Goal: Information Seeking & Learning: Learn about a topic

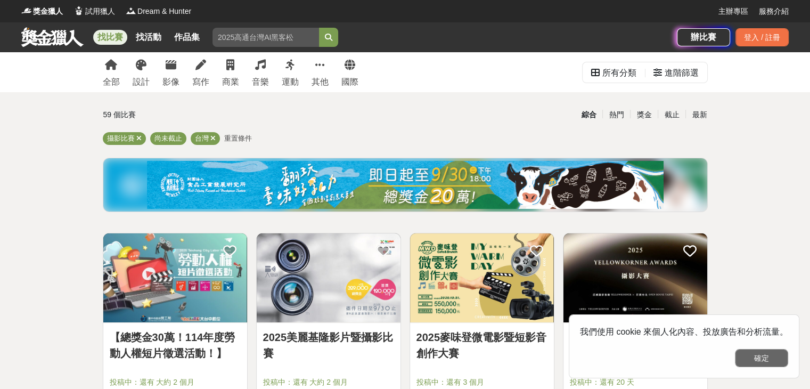
click at [755, 357] on button "確定" at bounding box center [761, 358] width 53 height 18
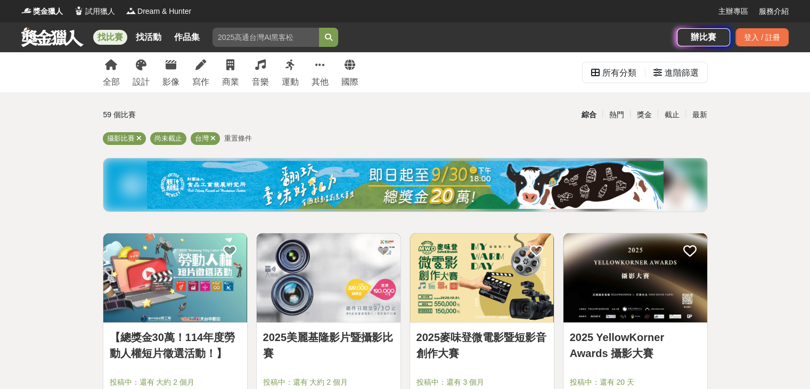
scroll to position [88, 0]
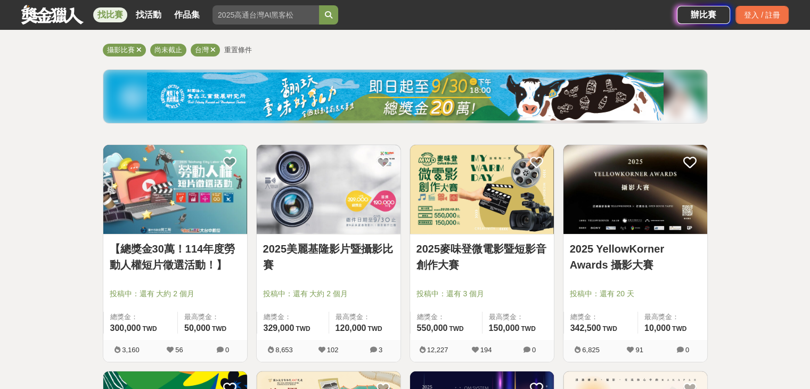
click at [666, 194] on img at bounding box center [636, 189] width 144 height 89
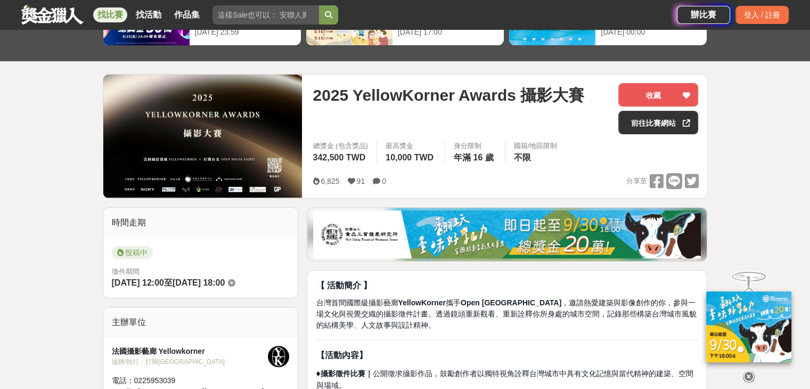
scroll to position [177, 0]
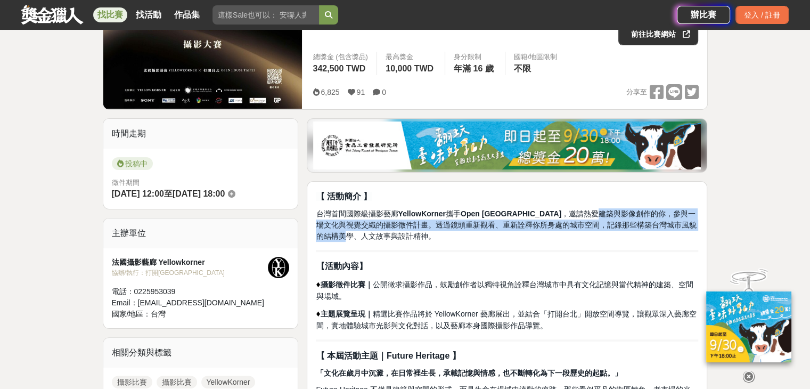
drag, startPoint x: 564, startPoint y: 214, endPoint x: 693, endPoint y: 227, distance: 130.1
click at [693, 227] on p "台灣首間國際級攝影藝廊 YellowKorner 攜手 Open House Taipei ，邀請熱愛建築與影像創作的你，參與一場文化與視覺交織的攝影徵件計畫…" at bounding box center [507, 225] width 382 height 34
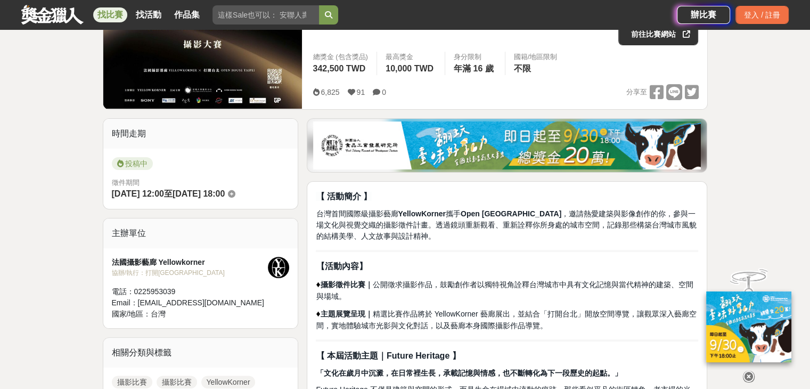
click at [573, 235] on p "台灣首間國際級攝影藝廊 YellowKorner 攜手 Open House Taipei ，邀請熱愛建築與影像創作的你，參與一場文化與視覺交織的攝影徵件計畫…" at bounding box center [507, 225] width 382 height 34
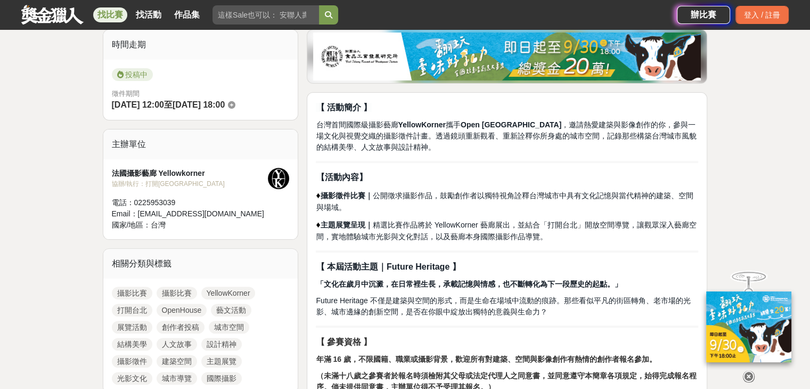
scroll to position [355, 0]
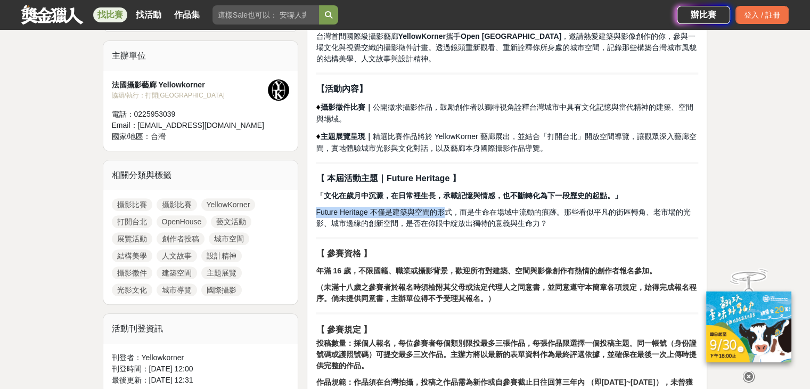
drag, startPoint x: 317, startPoint y: 208, endPoint x: 440, endPoint y: 212, distance: 123.6
click at [440, 212] on span "Future Heritage 不僅是建築與空間的形式，而是生命在場域中流動的痕跡。那些看似平凡的街區轉角、老市場的光影、城市邊緣的創新空間，是否在你眼中綻放…" at bounding box center [503, 218] width 374 height 20
click at [609, 181] on p "【 本屆活動主題｜Future Heritage 】" at bounding box center [507, 178] width 382 height 13
drag, startPoint x: 386, startPoint y: 179, endPoint x: 455, endPoint y: 176, distance: 69.3
click at [455, 176] on strong "【 本屆活動主題｜Future Heritage 】" at bounding box center [388, 178] width 144 height 9
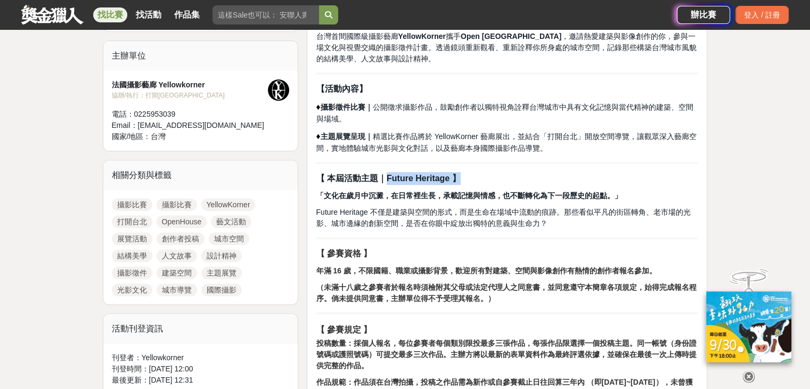
click at [394, 182] on strong "【 本屆活動主題｜Future Heritage 】" at bounding box center [388, 178] width 144 height 9
drag, startPoint x: 386, startPoint y: 178, endPoint x: 444, endPoint y: 177, distance: 58.1
click at [444, 177] on strong "【 本屆活動主題｜Future Heritage 】" at bounding box center [388, 178] width 144 height 9
copy strong "Future Heritage"
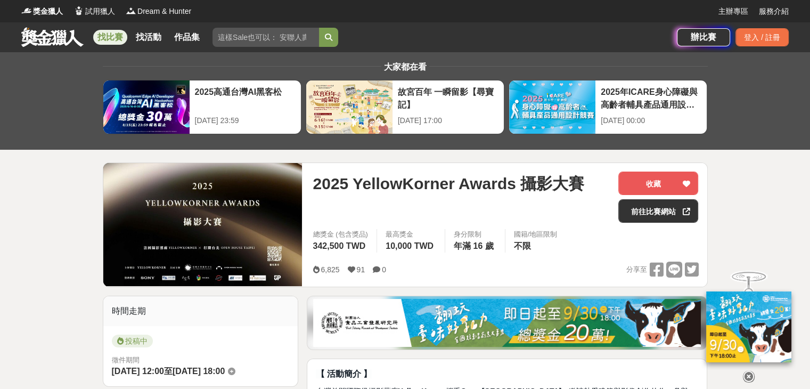
scroll to position [88, 0]
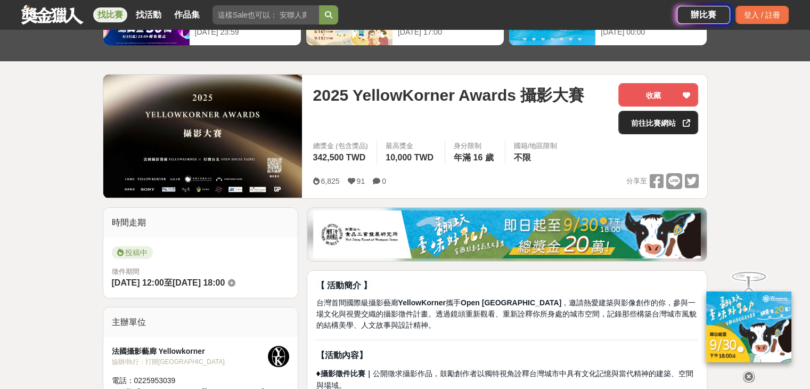
click at [659, 122] on link "前往比賽網站" at bounding box center [658, 122] width 80 height 23
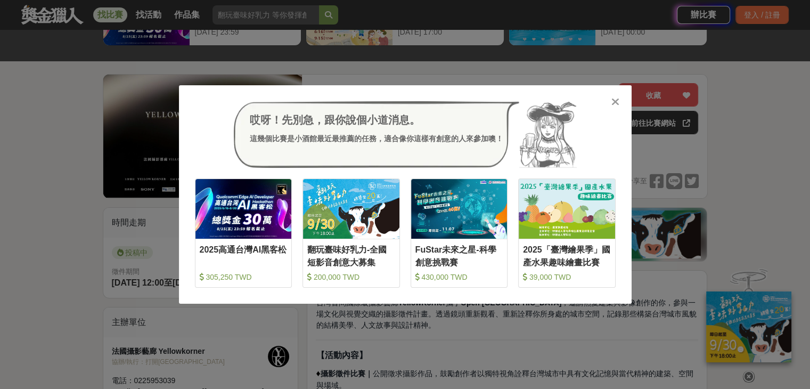
click at [682, 66] on div "哎呀！先別急，跟你說個小道消息。 這幾個比賽是小酒館最近最推薦的任務，適合像你這樣有創意的人來參加噢！ 收藏 2025高通台灣AI黑客松 305,250 TW…" at bounding box center [405, 194] width 810 height 389
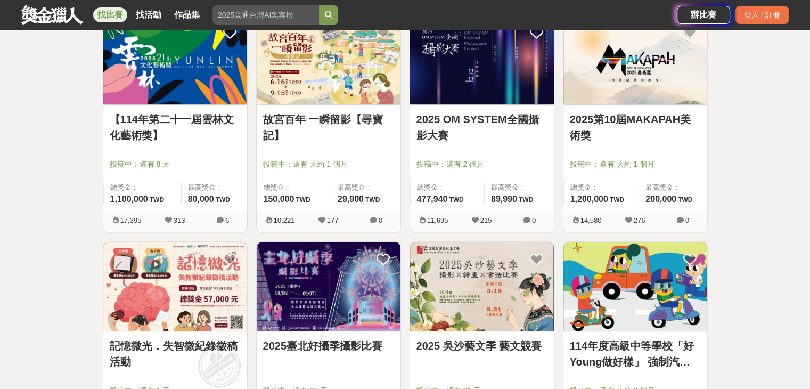
scroll to position [533, 0]
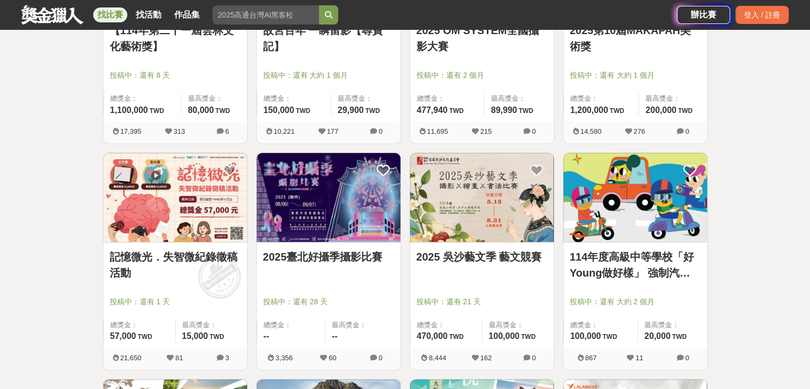
click at [329, 209] on img at bounding box center [329, 197] width 144 height 89
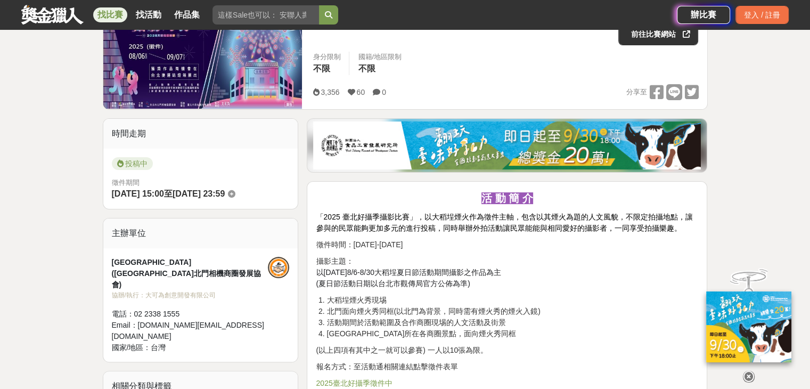
scroll to position [266, 0]
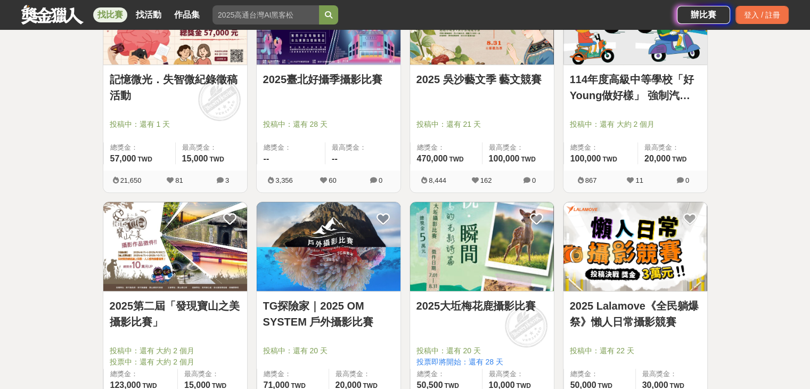
scroll to position [799, 0]
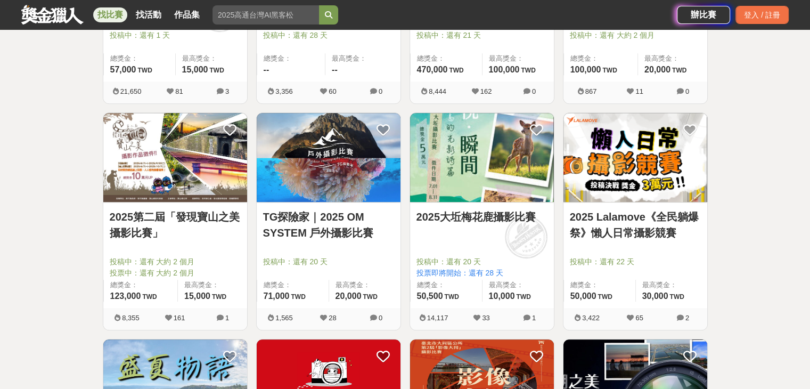
click at [342, 175] on img at bounding box center [329, 157] width 144 height 89
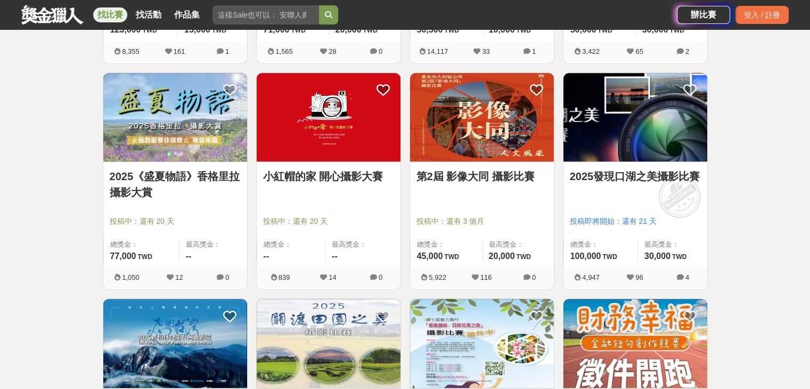
click at [320, 145] on img at bounding box center [329, 117] width 144 height 89
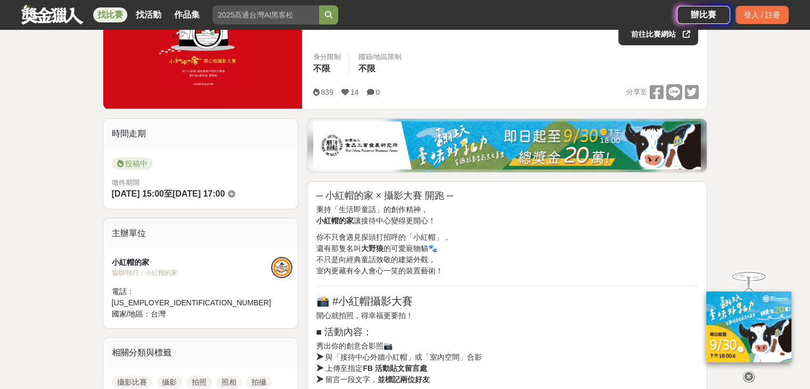
scroll to position [88, 0]
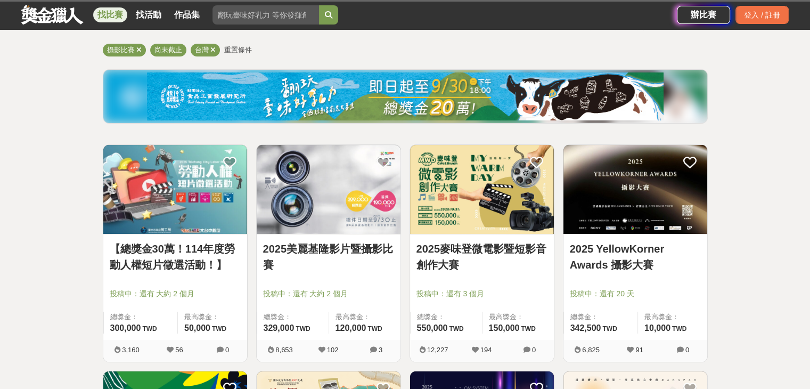
scroll to position [1065, 0]
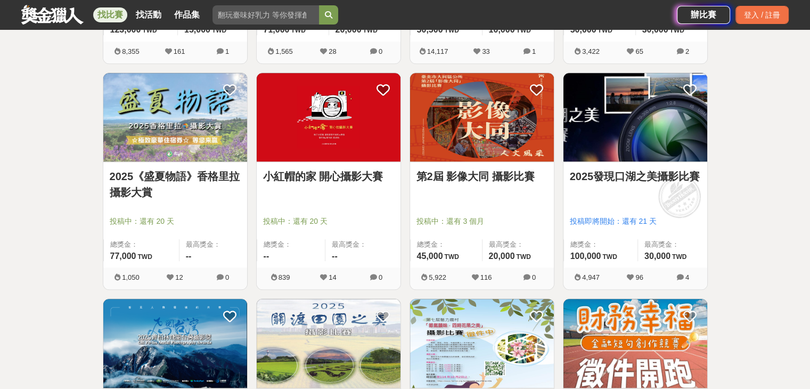
click at [496, 141] on img at bounding box center [482, 117] width 144 height 89
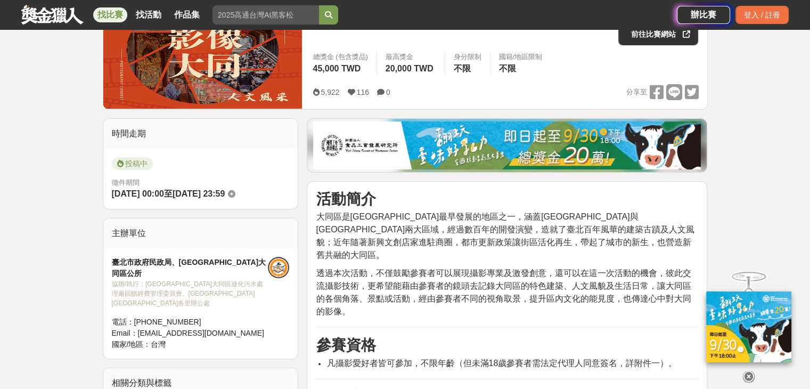
scroll to position [266, 0]
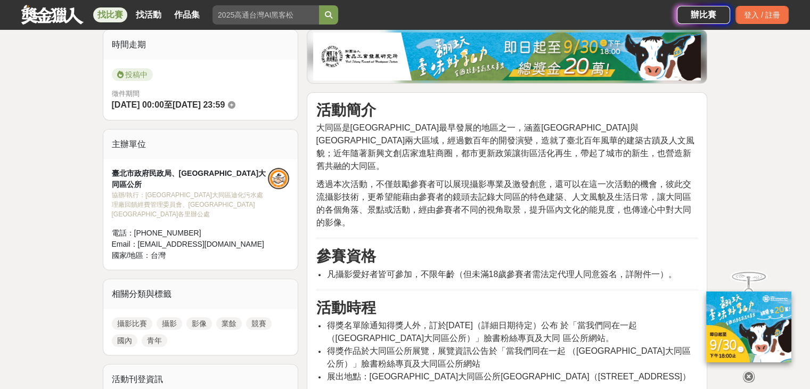
drag, startPoint x: 526, startPoint y: 166, endPoint x: 534, endPoint y: 164, distance: 8.8
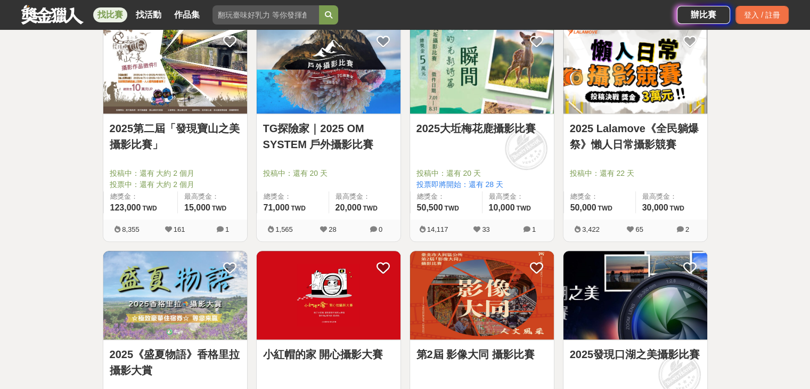
scroll to position [799, 0]
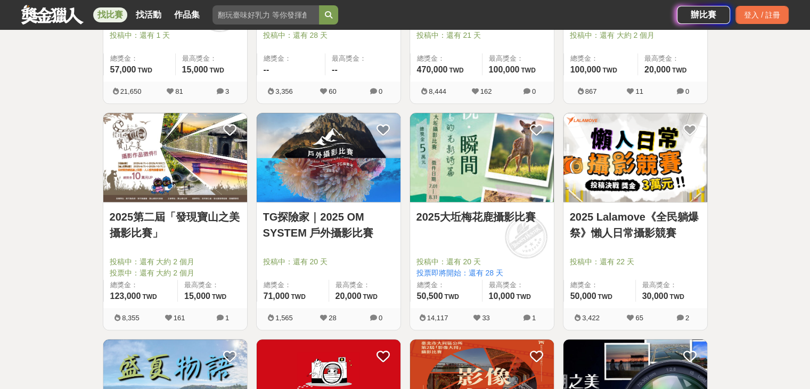
click at [665, 165] on img at bounding box center [636, 157] width 144 height 89
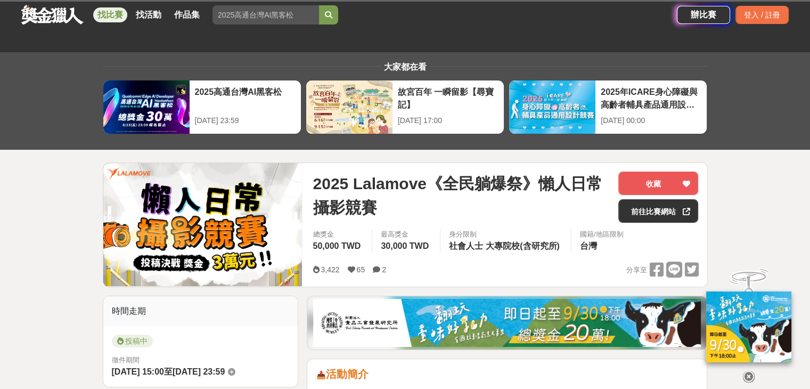
scroll to position [177, 0]
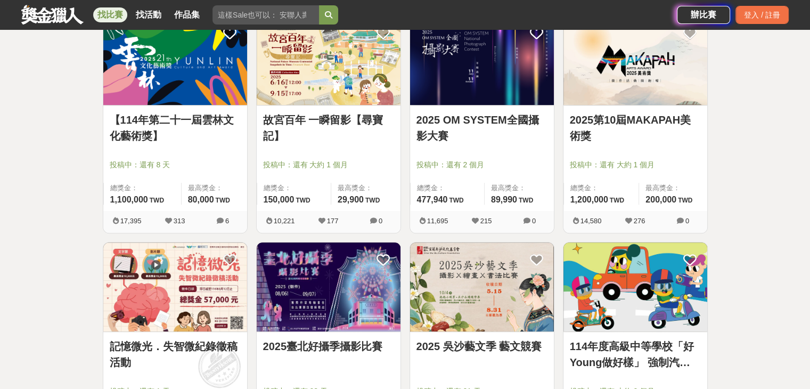
scroll to position [355, 0]
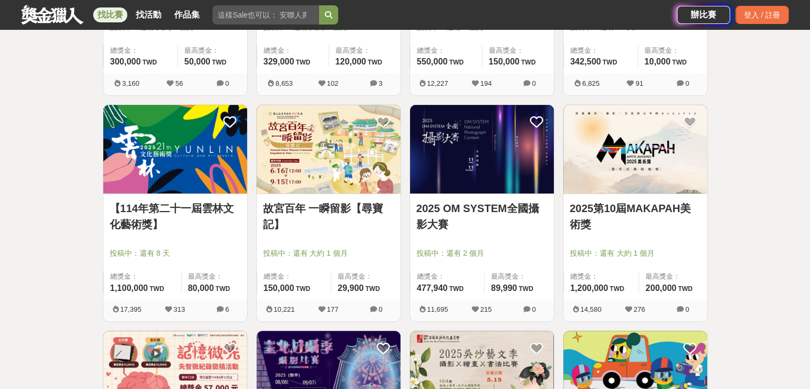
click at [496, 165] on img at bounding box center [482, 149] width 144 height 89
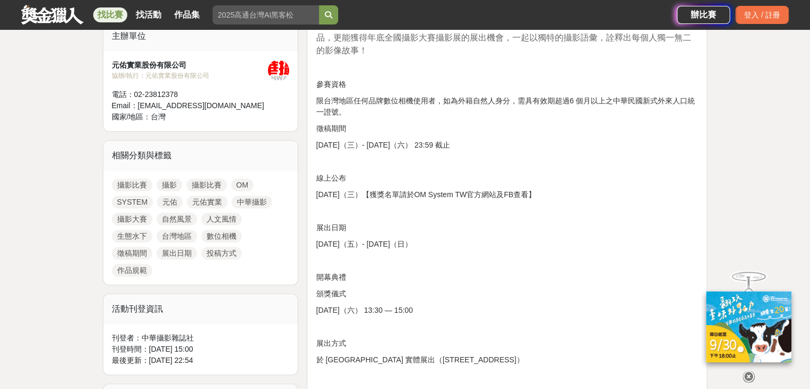
scroll to position [710, 0]
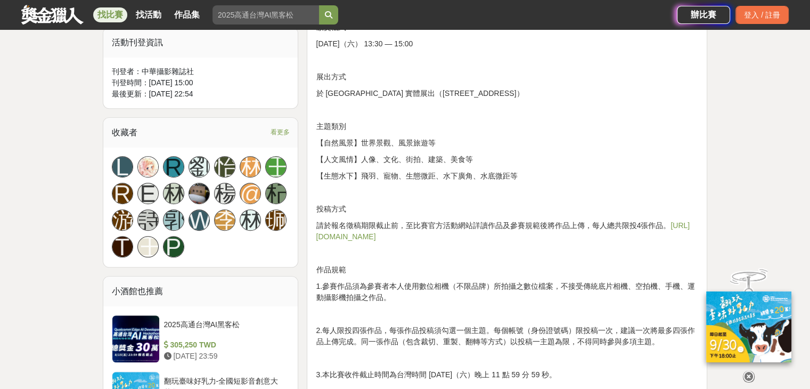
click at [410, 234] on link "[URL][DOMAIN_NAME]" at bounding box center [503, 231] width 374 height 20
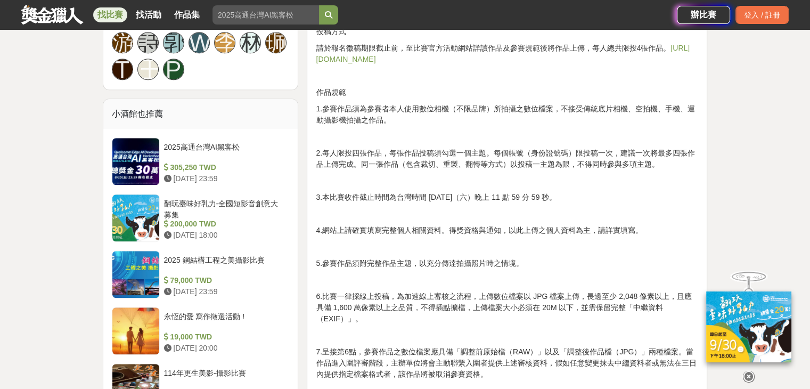
scroll to position [976, 0]
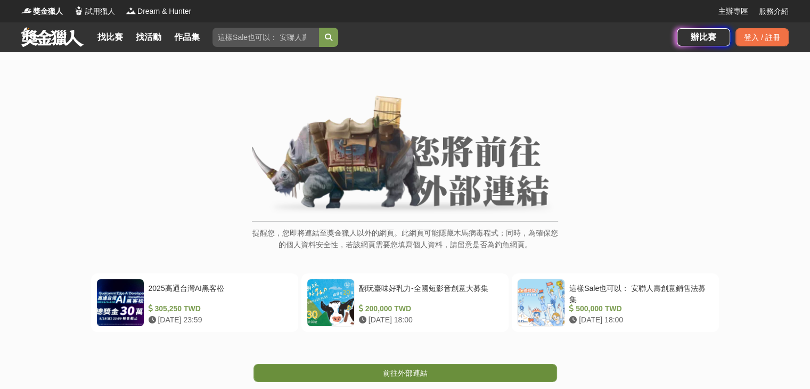
click at [486, 376] on link "前往外部連結" at bounding box center [406, 373] width 304 height 18
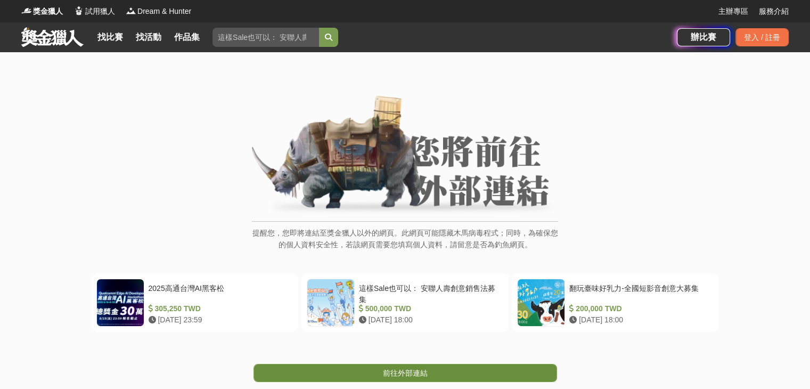
click at [413, 377] on link "前往外部連結" at bounding box center [406, 373] width 304 height 18
